Goal: Task Accomplishment & Management: Use online tool/utility

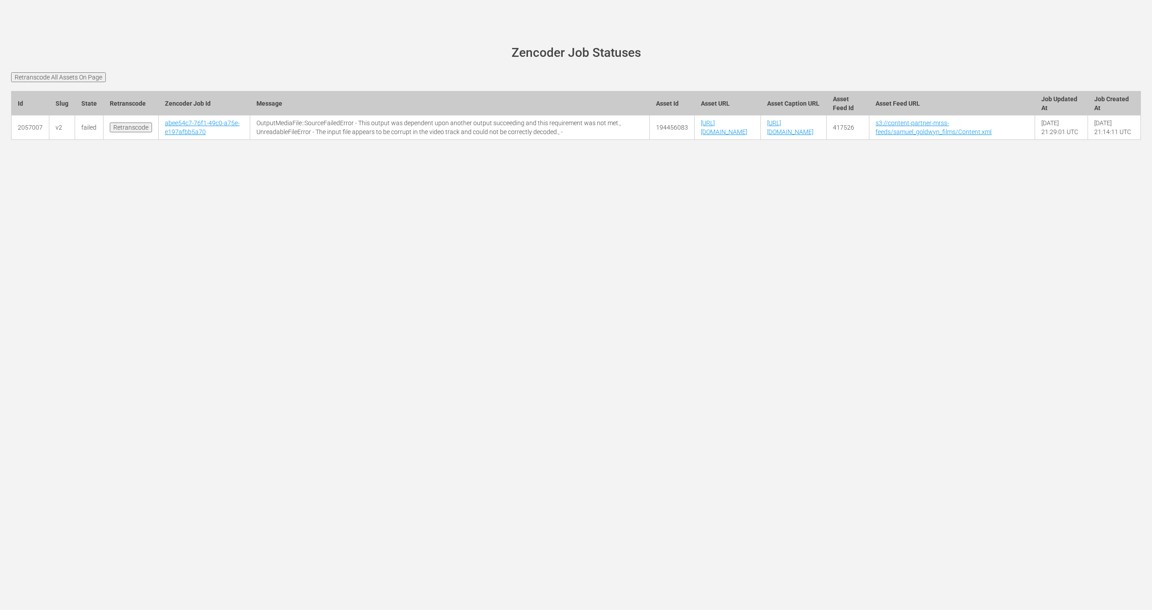
click at [181, 140] on td "abee54c7-76f1-49c0-a75e-e197afbb5a70" at bounding box center [205, 128] width 92 height 24
click at [181, 136] on link "abee54c7-76f1-49c0-a75e-e197afbb5a70" at bounding box center [202, 128] width 75 height 16
click at [172, 135] on link "abee54c7-76f1-49c0-a75e-e197afbb5a70" at bounding box center [202, 128] width 75 height 16
click at [93, 91] on th "State" at bounding box center [89, 103] width 28 height 24
click at [92, 79] on input "Retranscode All Assets On Page" at bounding box center [58, 77] width 95 height 10
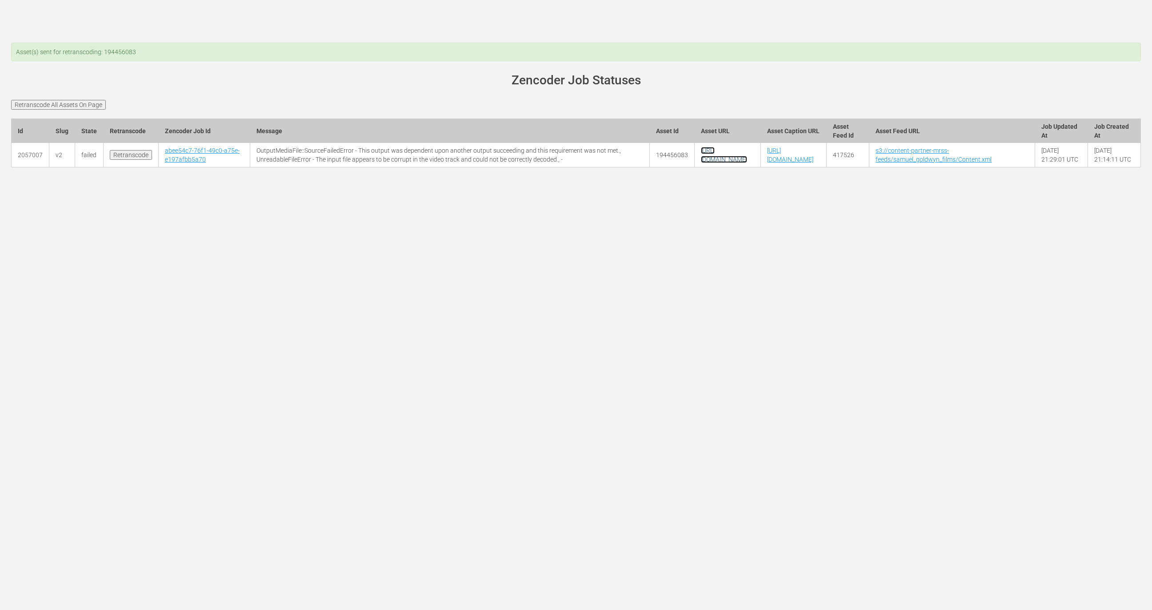
click at [701, 163] on link "[URL][DOMAIN_NAME]" at bounding box center [724, 155] width 46 height 16
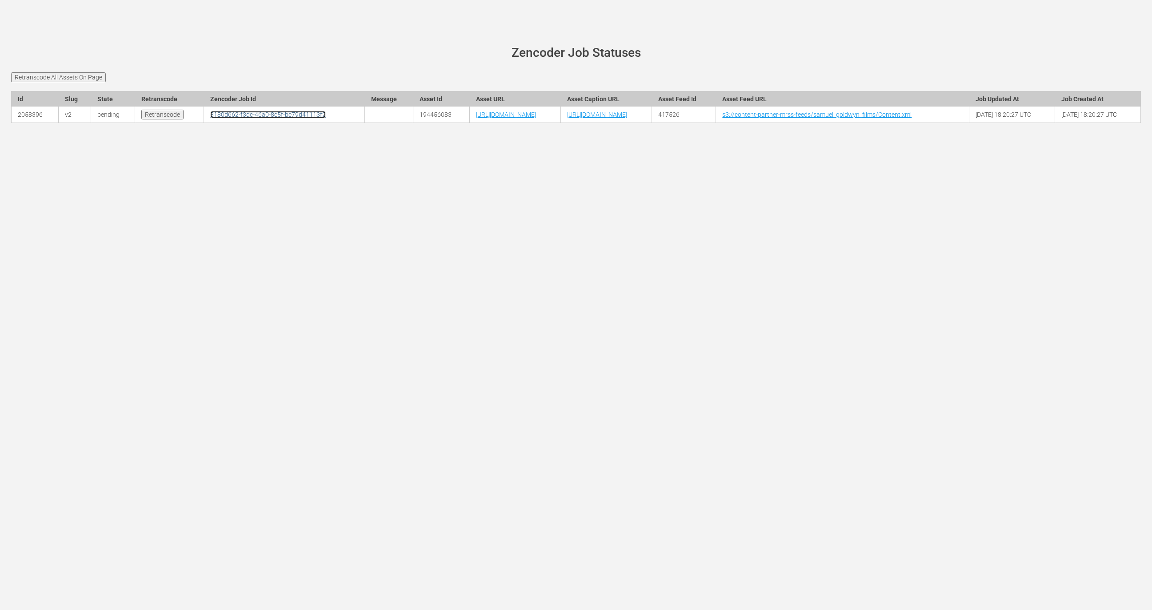
click at [210, 118] on link "3180d662-f3dc-46a0-8c5f-bc79d41113f2" at bounding box center [268, 114] width 116 height 7
drag, startPoint x: 542, startPoint y: 132, endPoint x: 484, endPoint y: 131, distance: 58.7
click at [484, 123] on td "https://content-partner-mrss-feeds.s3.amazonaws.com/samuel_goldwyn_films/Triang…" at bounding box center [514, 115] width 91 height 16
copy link "Triangle.mp4"
click at [210, 118] on link "3180d662-f3dc-46a0-8c5f-bc79d41113f2" at bounding box center [268, 114] width 116 height 7
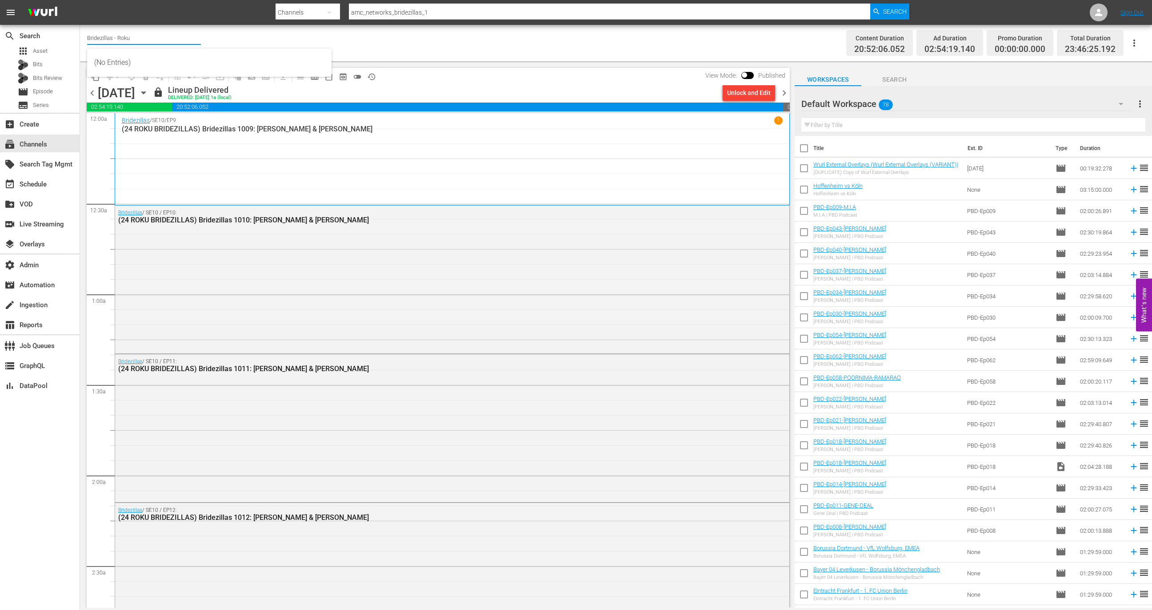
click at [148, 41] on input "Bridezillas - Roku" at bounding box center [144, 37] width 114 height 21
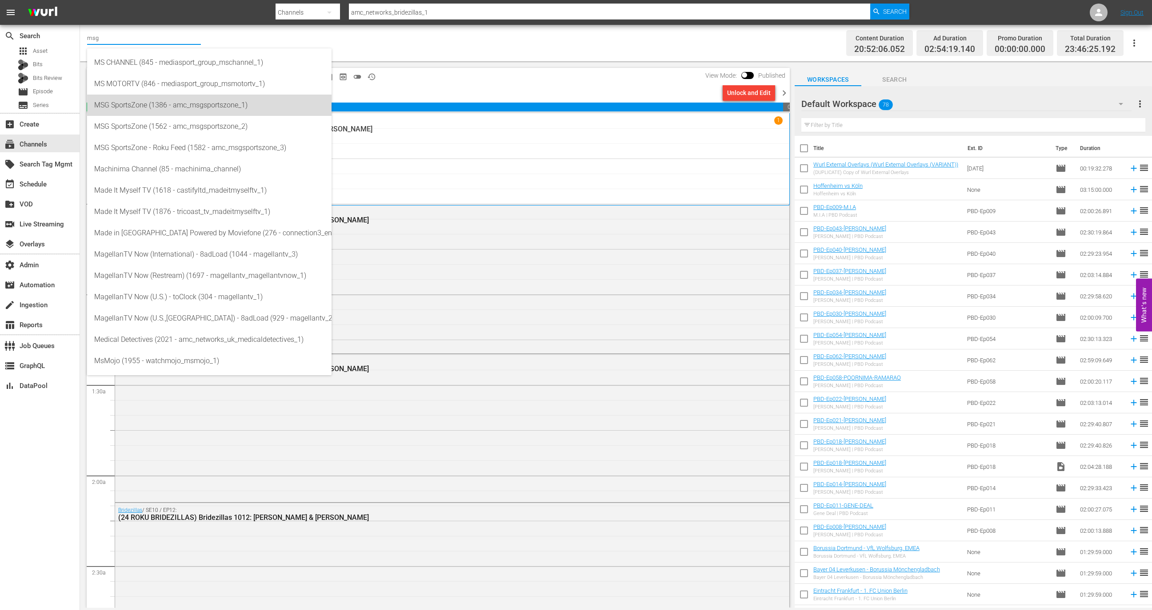
click at [194, 114] on div "MSG SportsZone (1386 - amc_msgsportszone_1)" at bounding box center [209, 105] width 230 height 21
type input "MSG SportsZone (1386 - amc_msgsportszone_1)"
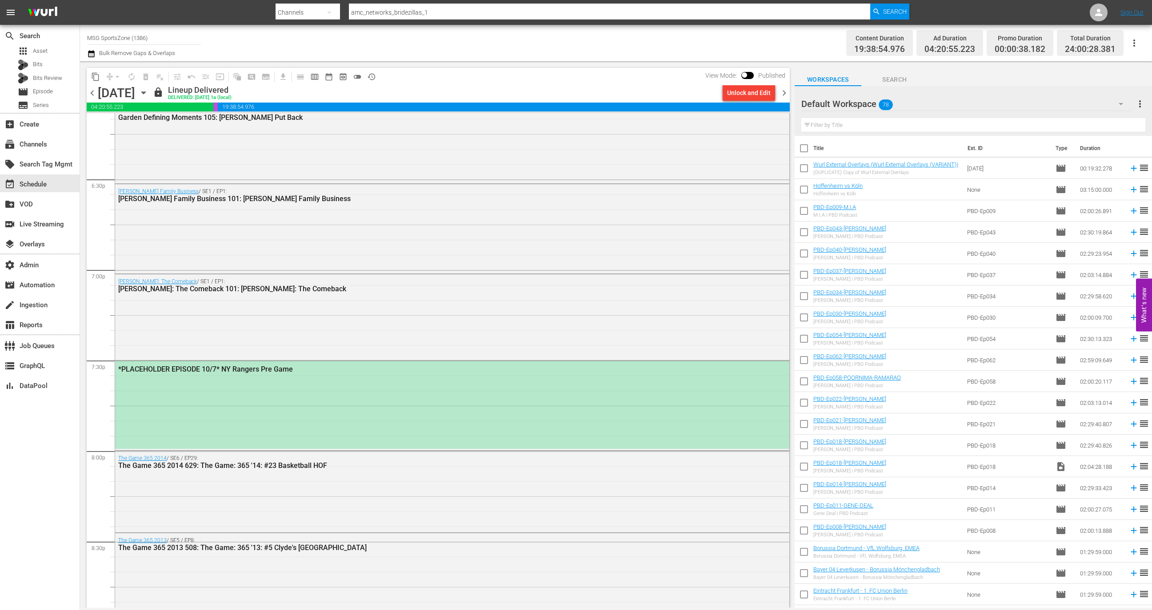
scroll to position [3325, 0]
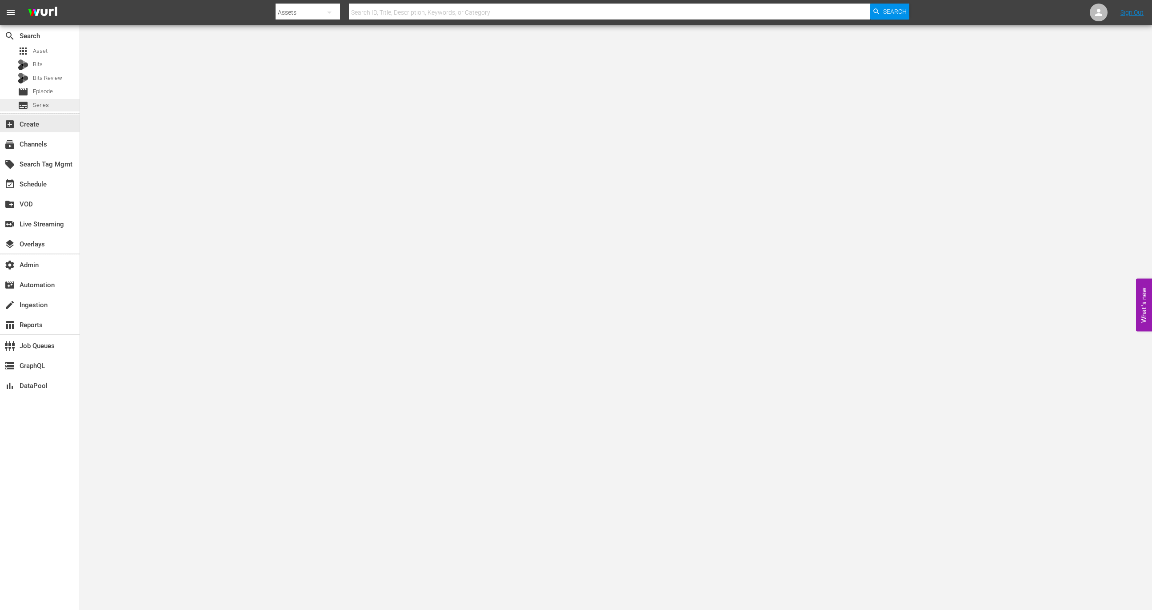
click at [52, 106] on div "subtitles Series" at bounding box center [40, 105] width 80 height 12
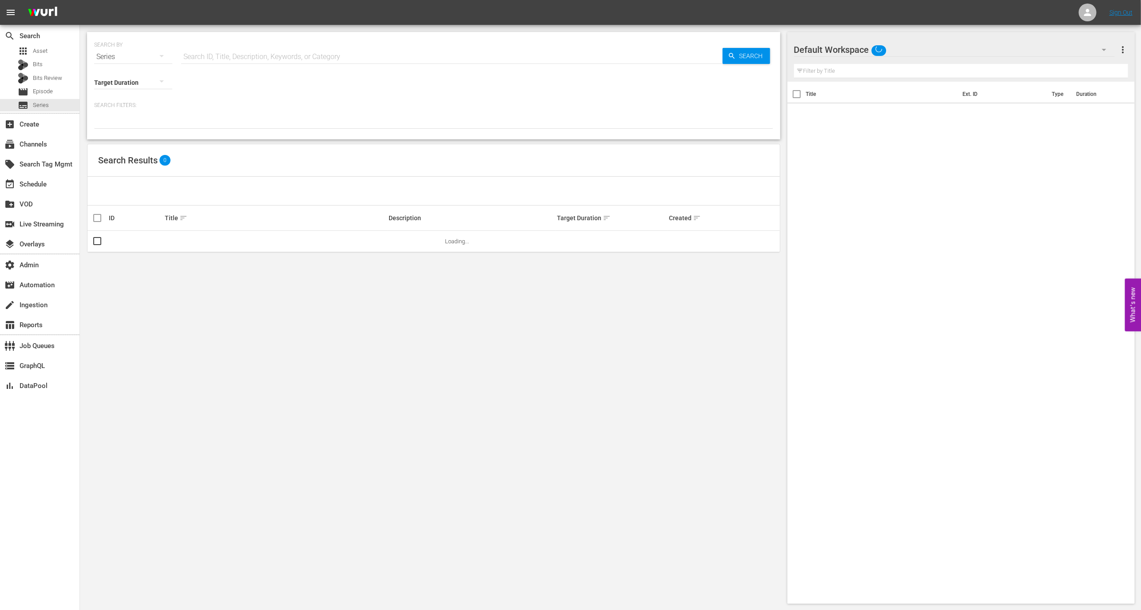
click at [262, 64] on hr at bounding box center [452, 64] width 542 height 0
click at [263, 53] on input "text" at bounding box center [452, 56] width 542 height 21
paste input "56782386"
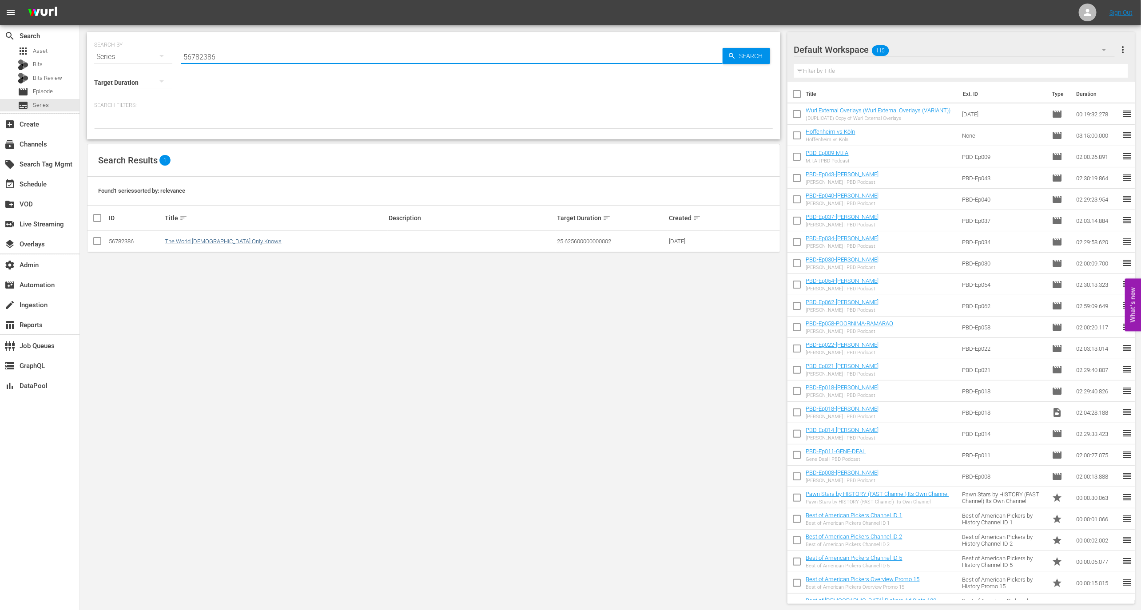
type input "56782386"
click at [192, 240] on link "The World God Only Knows" at bounding box center [223, 241] width 117 height 7
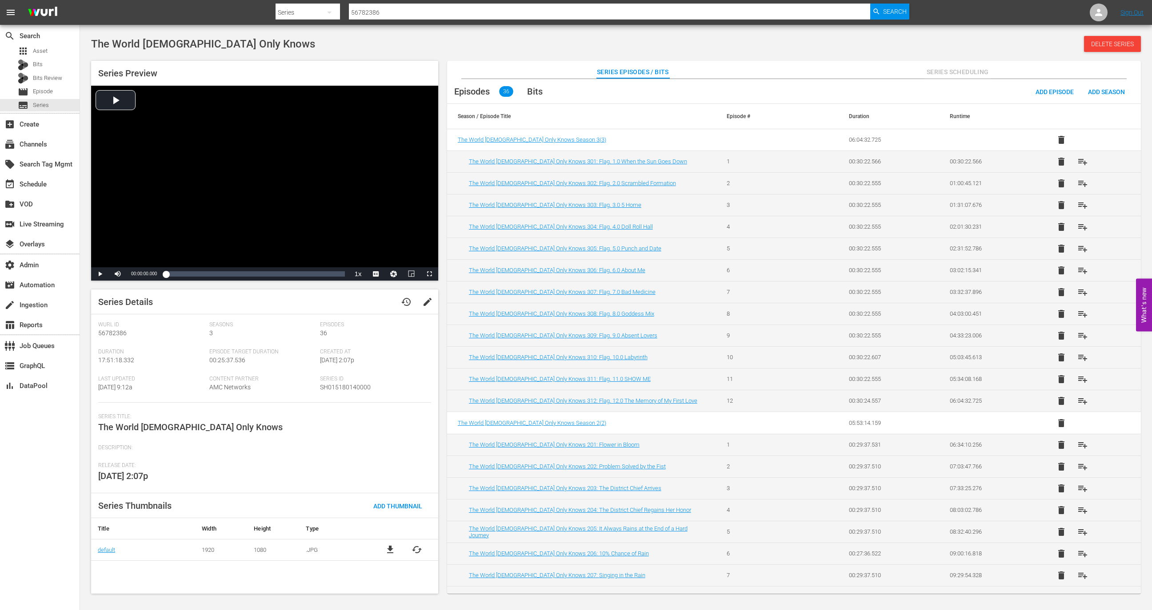
click at [946, 71] on span "Series Scheduling" at bounding box center [957, 72] width 67 height 11
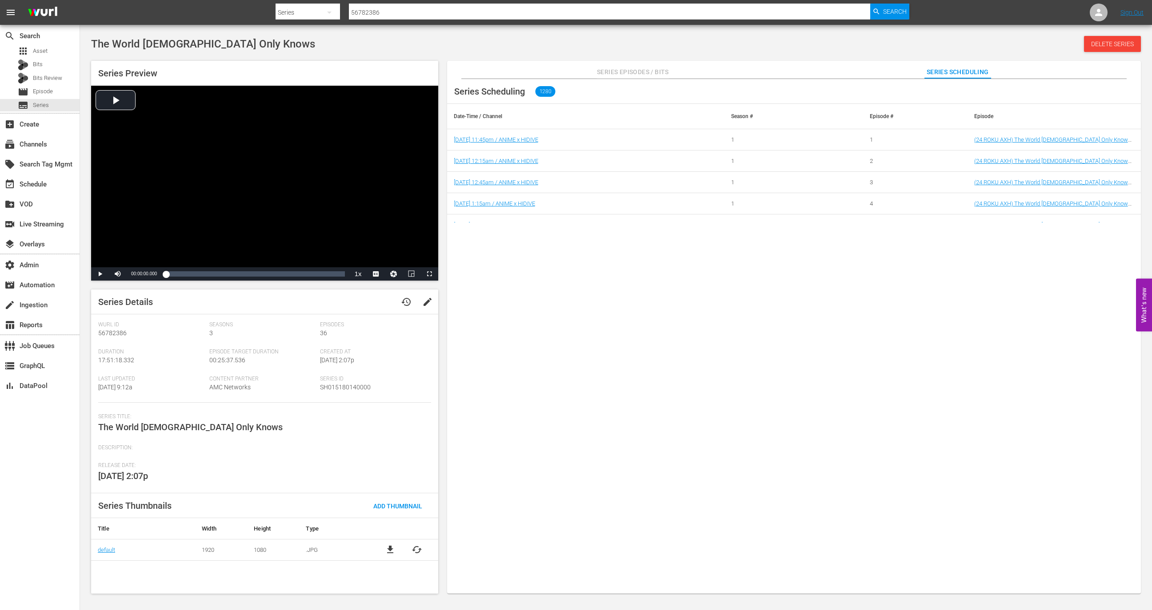
click at [637, 71] on span "Series Episodes / Bits" at bounding box center [633, 72] width 72 height 11
